Goal: Find specific page/section: Find specific page/section

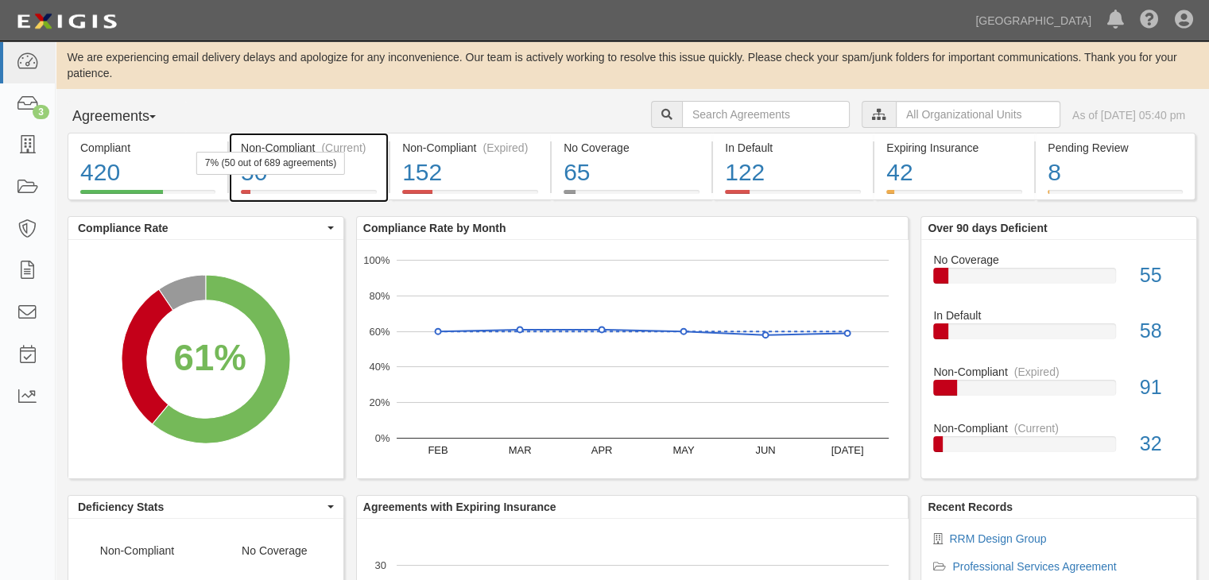
click at [279, 176] on div "50" at bounding box center [309, 173] width 136 height 34
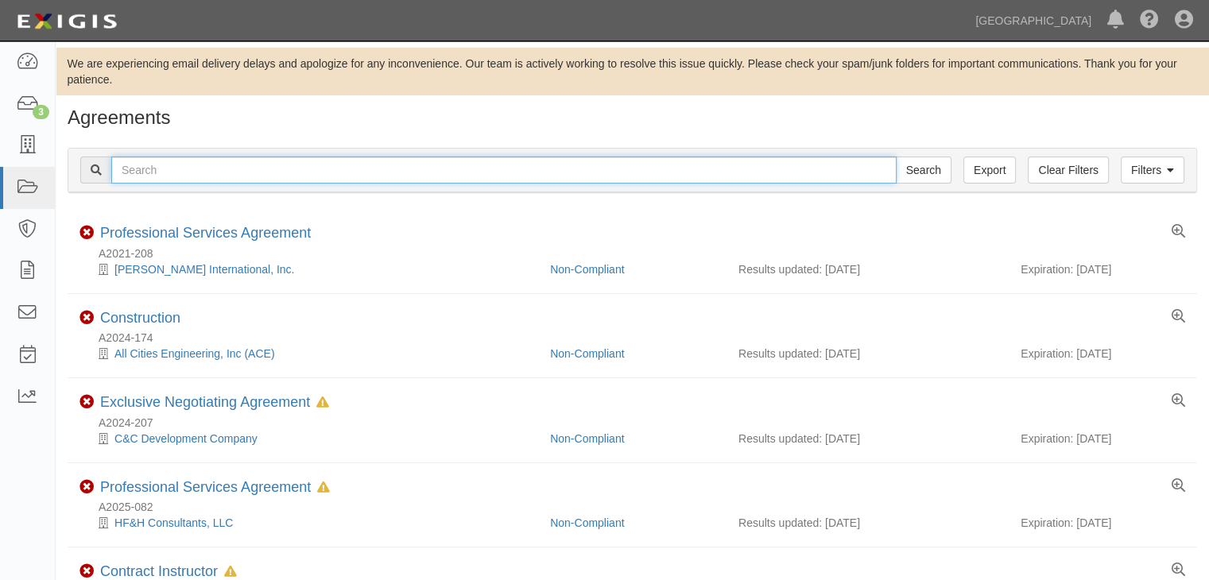
click at [196, 172] on input "text" at bounding box center [503, 170] width 785 height 27
type input "[PERSON_NAME]"
click at [896, 157] on input "Search" at bounding box center [924, 170] width 56 height 27
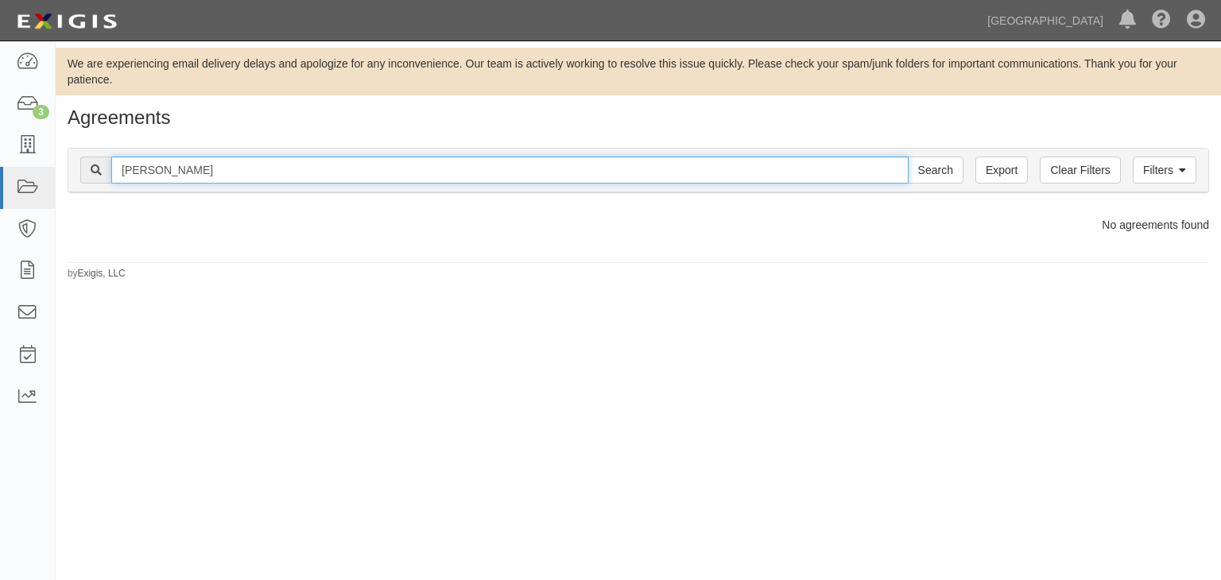
drag, startPoint x: 208, startPoint y: 169, endPoint x: 66, endPoint y: 153, distance: 143.1
click at [67, 153] on div "Filters Clear Filters Export daniel garcia Search Filters Compliance Status Com…" at bounding box center [638, 172] width 1165 height 73
type input "garcia"
click at [908, 157] on input "Search" at bounding box center [936, 170] width 56 height 27
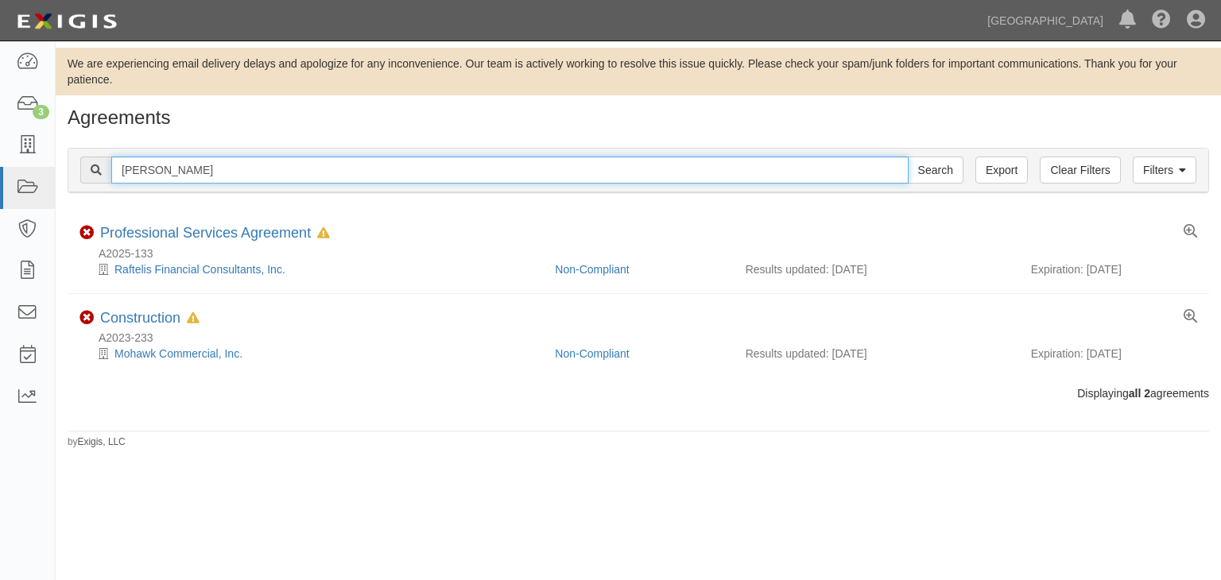
drag, startPoint x: 192, startPoint y: 172, endPoint x: 56, endPoint y: 163, distance: 136.2
click at [56, 163] on div "Filters Clear Filters Export garcia Search Filters Compliance Status Compliant …" at bounding box center [638, 172] width 1165 height 73
type input "ladayu"
click at [908, 157] on input "Search" at bounding box center [936, 170] width 56 height 27
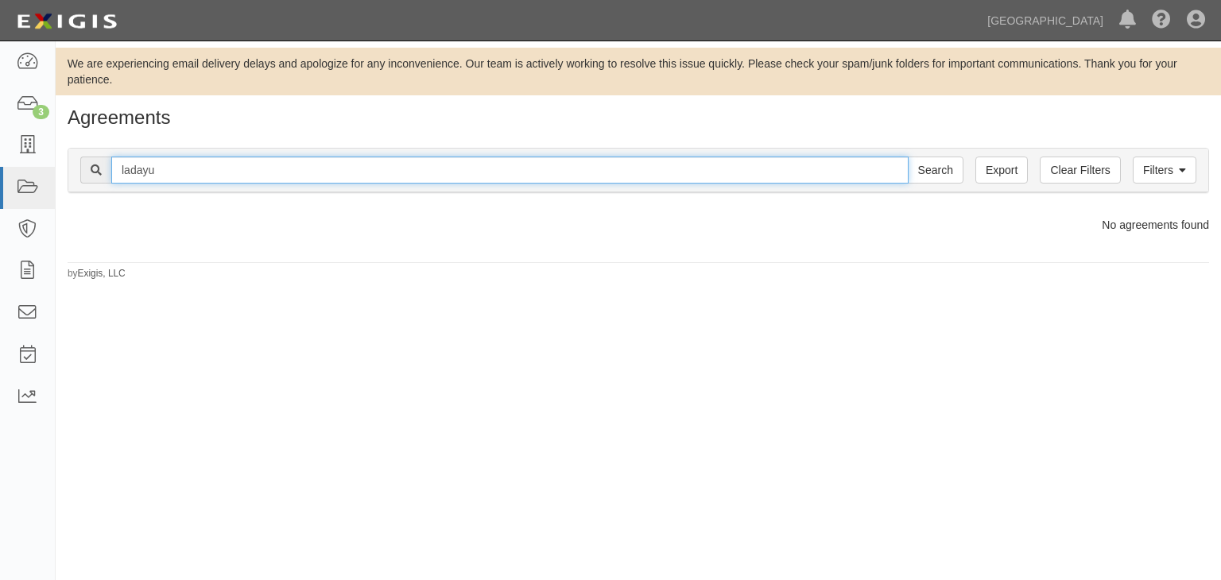
drag, startPoint x: 184, startPoint y: 169, endPoint x: 95, endPoint y: 156, distance: 90.0
click at [95, 156] on div "Filters Clear Filters Export ladayu Search Filters" at bounding box center [638, 171] width 1140 height 44
type input "daniel"
click at [908, 157] on input "Search" at bounding box center [936, 170] width 56 height 27
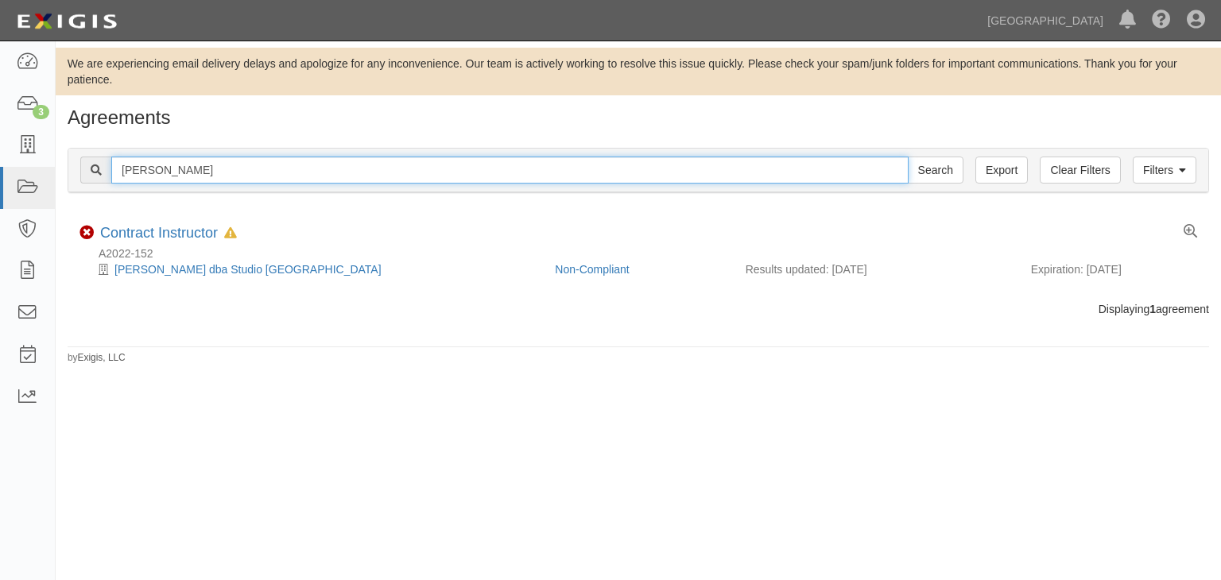
drag, startPoint x: 174, startPoint y: 168, endPoint x: 83, endPoint y: 164, distance: 91.5
click at [83, 164] on div "daniel Search" at bounding box center [521, 170] width 883 height 27
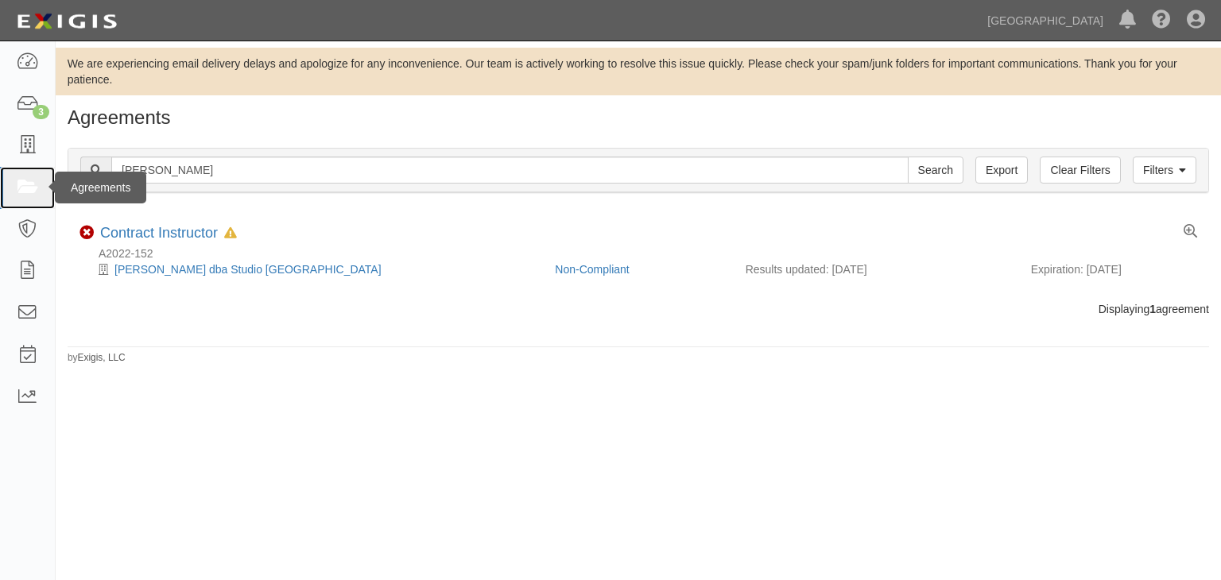
click at [25, 184] on icon at bounding box center [27, 188] width 22 height 18
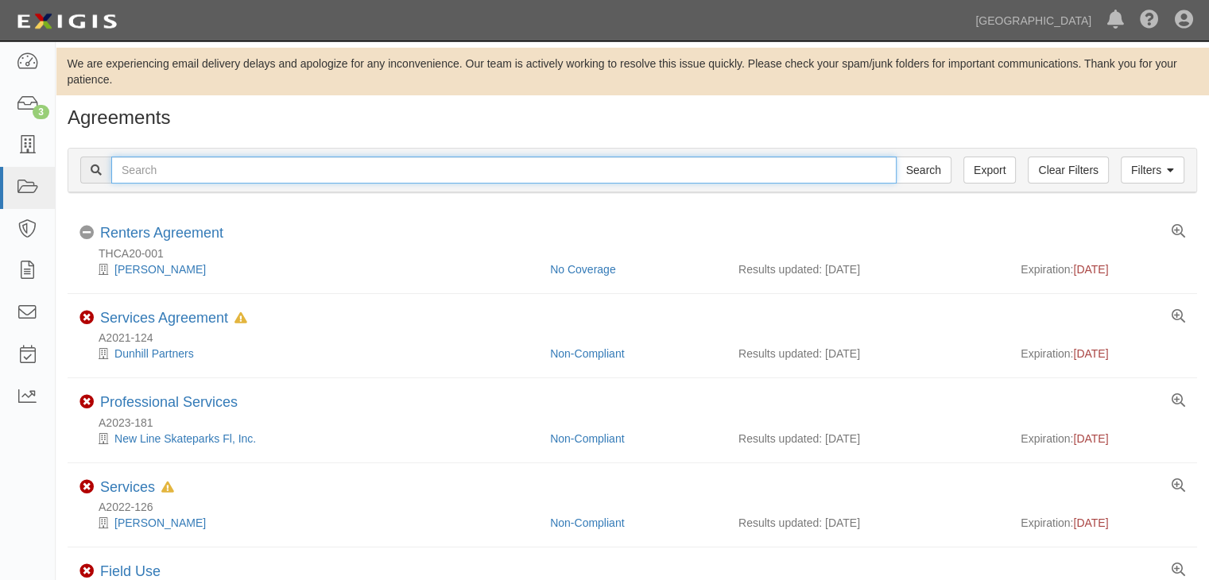
click at [168, 168] on input "text" at bounding box center [503, 170] width 785 height 27
type input "ladayu"
click at [896, 157] on input "Search" at bounding box center [924, 170] width 56 height 27
